Goal: Information Seeking & Learning: Understand process/instructions

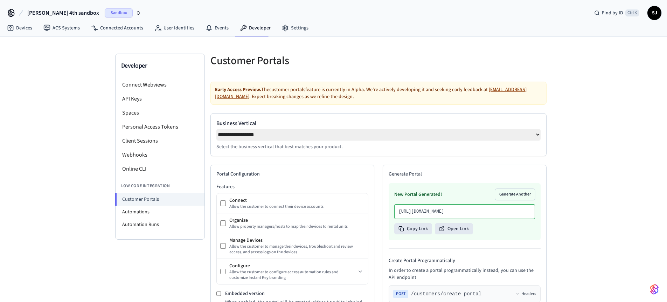
select select "**********"
click at [154, 210] on li "Automations" at bounding box center [160, 212] width 89 height 13
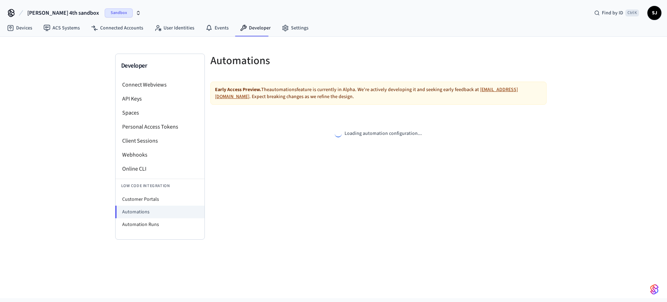
select select "**********"
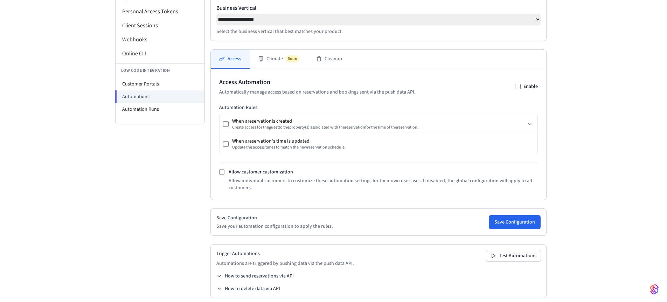
scroll to position [125, 0]
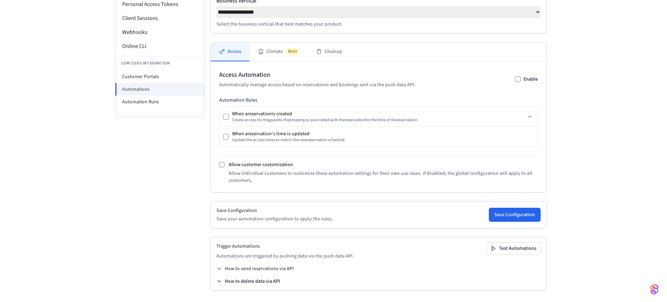
click at [237, 283] on button "How to delete data via API" at bounding box center [248, 281] width 64 height 7
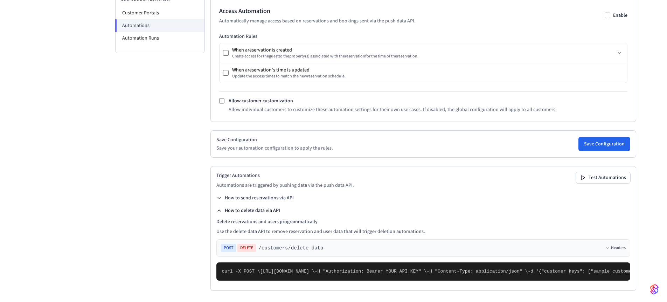
scroll to position [250, 0]
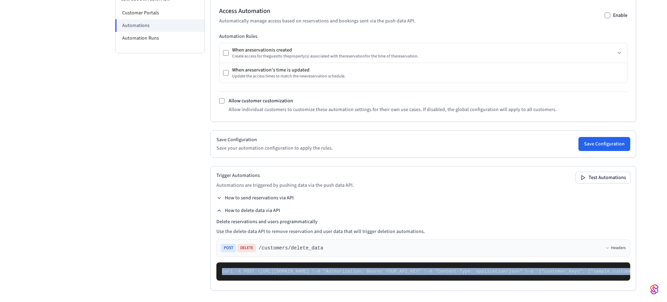
drag, startPoint x: 240, startPoint y: 278, endPoint x: 215, endPoint y: 218, distance: 66.1
click at [215, 218] on div "Trigger Automations Automations are triggered by pushing data via the push data…" at bounding box center [424, 228] width 426 height 125
copy code "curl -X POST \ [URL][DOMAIN_NAME] \ -H "Authorization: Bearer YOUR_API_KEY" \ -…"
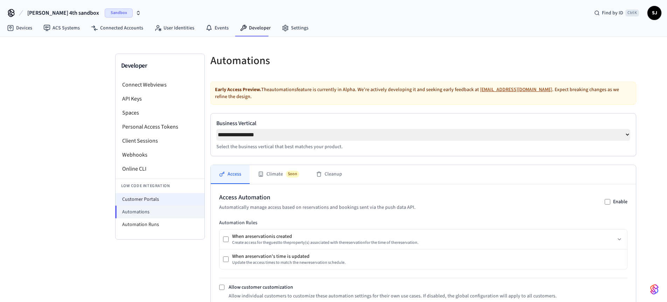
click at [145, 198] on li "Customer Portals" at bounding box center [160, 199] width 89 height 13
select select "**********"
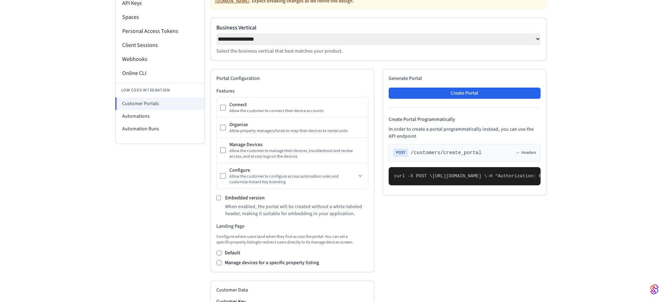
scroll to position [98, 0]
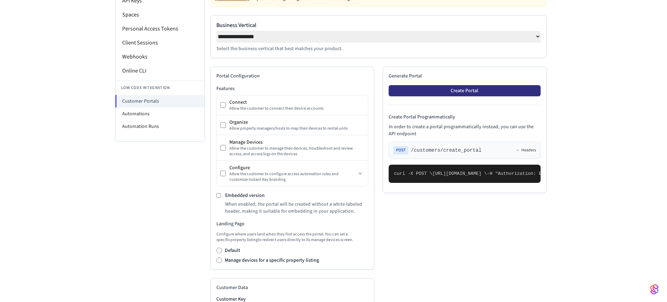
click at [444, 89] on button "Create Portal" at bounding box center [465, 90] width 152 height 11
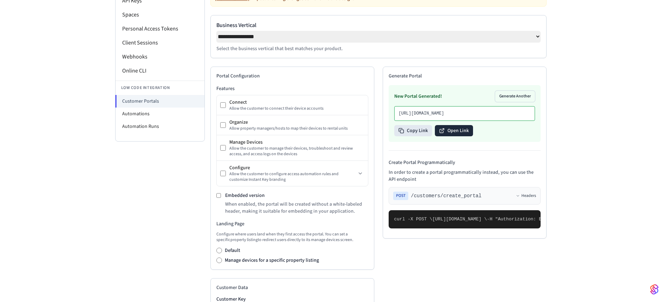
click at [449, 136] on button "Open Link" at bounding box center [454, 130] width 38 height 11
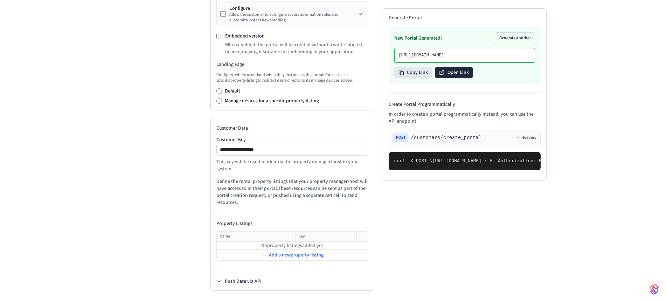
scroll to position [0, 0]
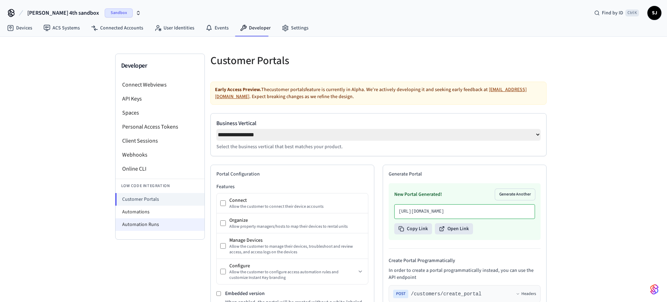
click at [150, 219] on li "Automation Runs" at bounding box center [160, 224] width 89 height 13
click at [143, 214] on li "Automations" at bounding box center [160, 212] width 89 height 13
select select "**********"
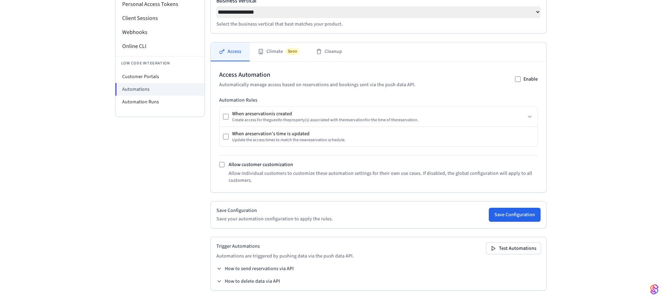
scroll to position [124, 0]
click at [244, 284] on button "How to delete data via API" at bounding box center [248, 281] width 64 height 7
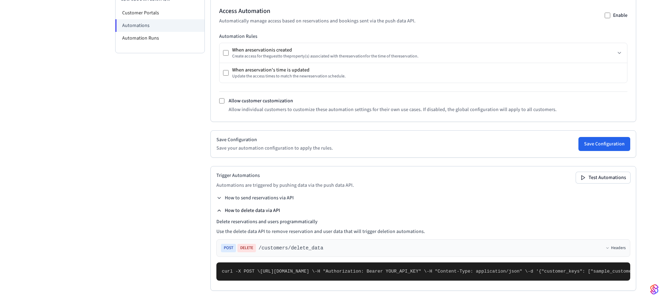
scroll to position [257, 0]
drag, startPoint x: 331, startPoint y: 186, endPoint x: 260, endPoint y: 189, distance: 70.8
click at [260, 244] on div "POST DELETE /customers/delete_data Headers" at bounding box center [423, 248] width 405 height 8
copy span "/customers/delete_data"
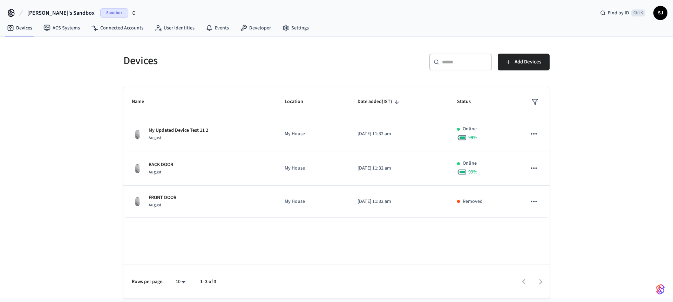
click at [60, 7] on button "Shubham's Sandbox Sandbox" at bounding box center [81, 13] width 113 height 15
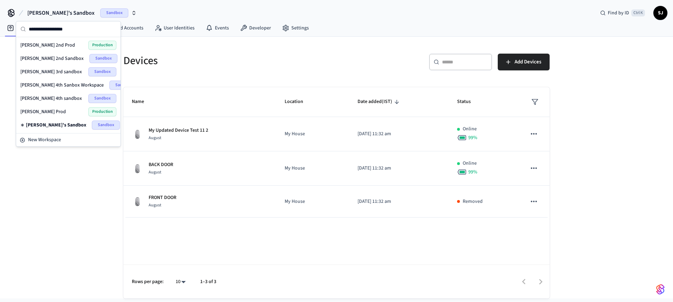
click at [57, 101] on span "[PERSON_NAME] 4th sandbox" at bounding box center [51, 98] width 62 height 7
